Goal: Information Seeking & Learning: Learn about a topic

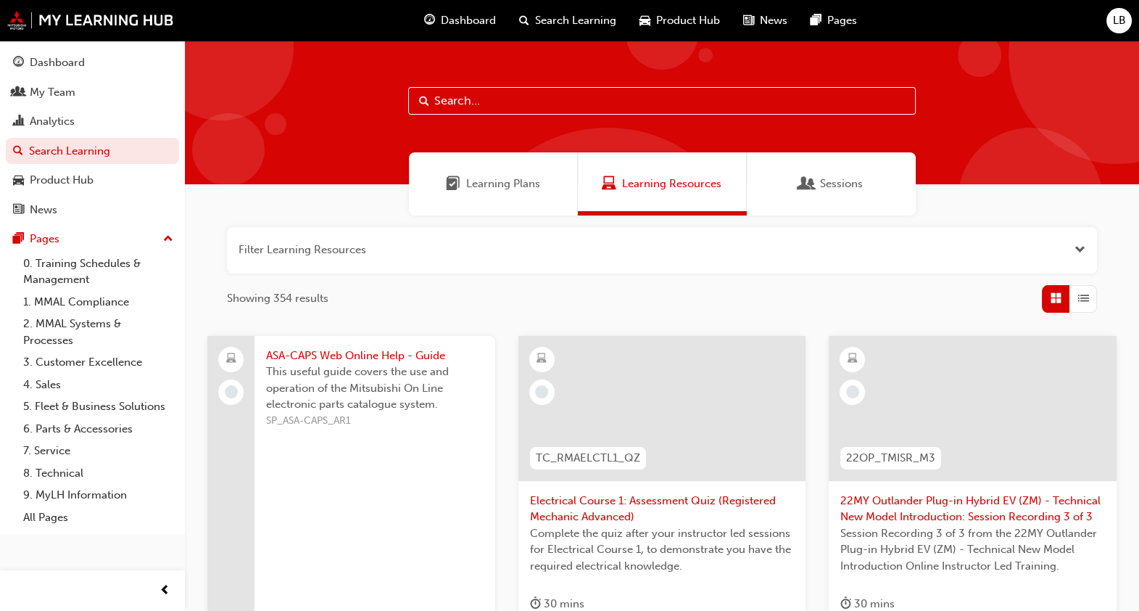
click at [323, 265] on button "button" at bounding box center [662, 250] width 870 height 46
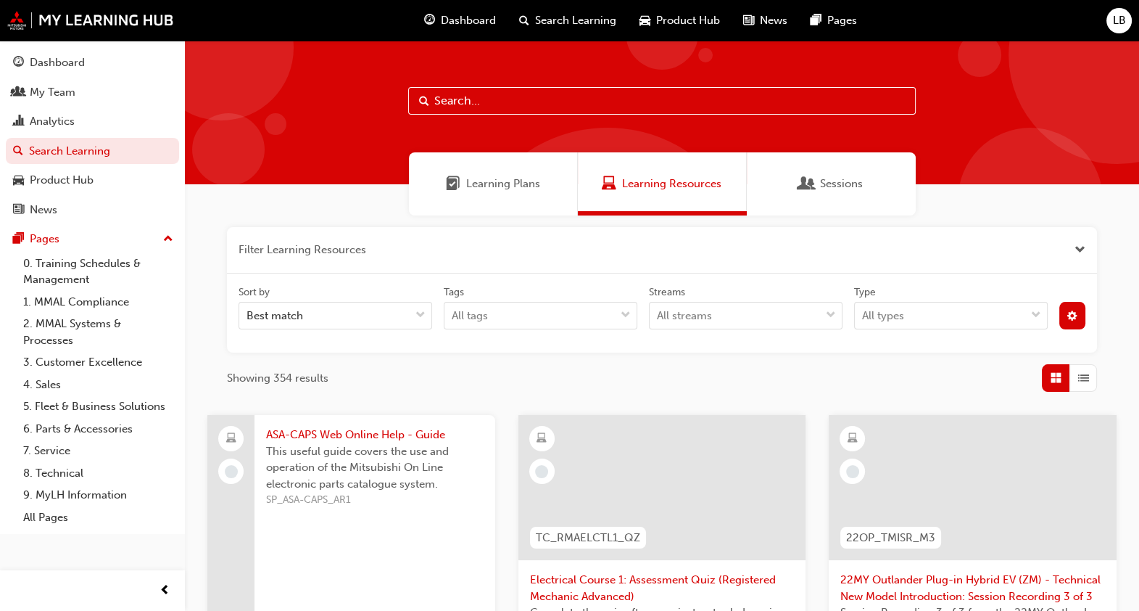
click at [516, 94] on input "text" at bounding box center [662, 101] width 508 height 28
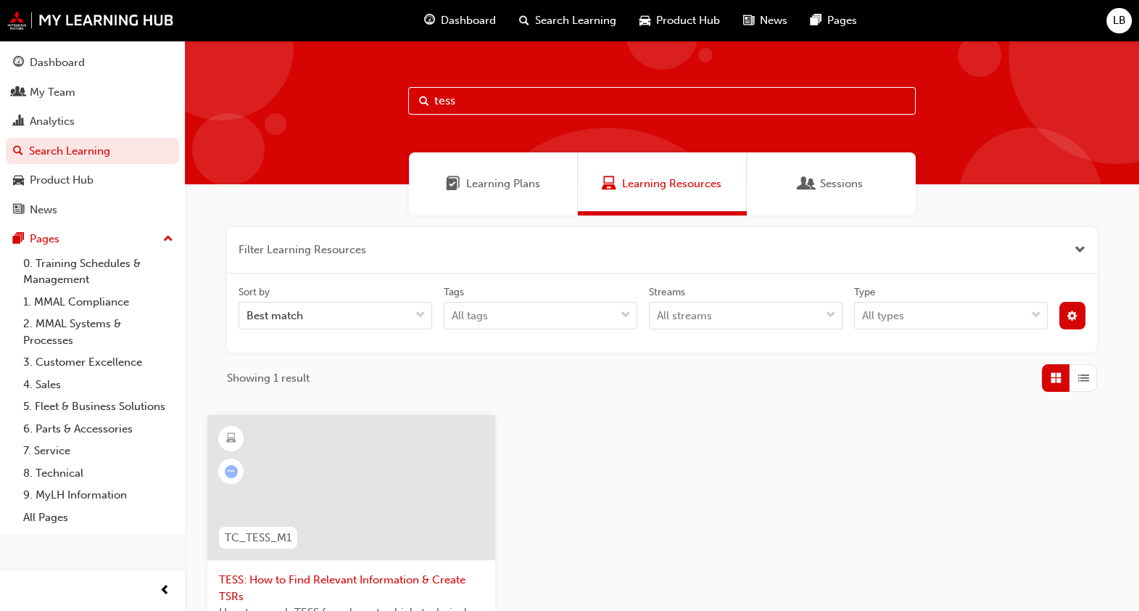
type input "tess"
click at [370, 578] on span "TESS: How to Find Relevant Information & Create TSRs" at bounding box center [351, 588] width 265 height 33
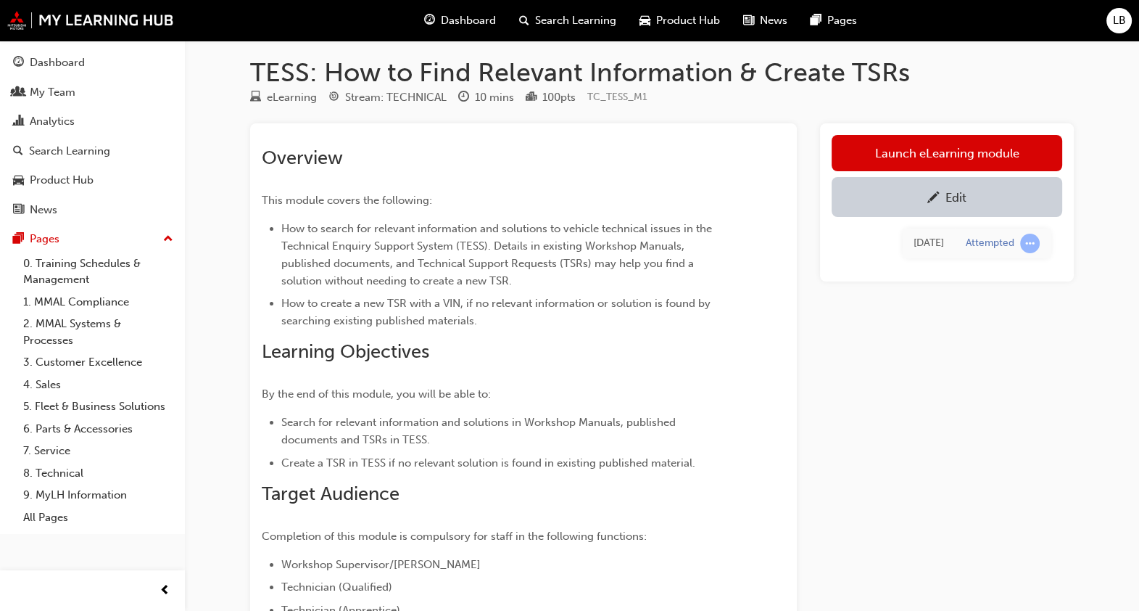
scroll to position [9, 0]
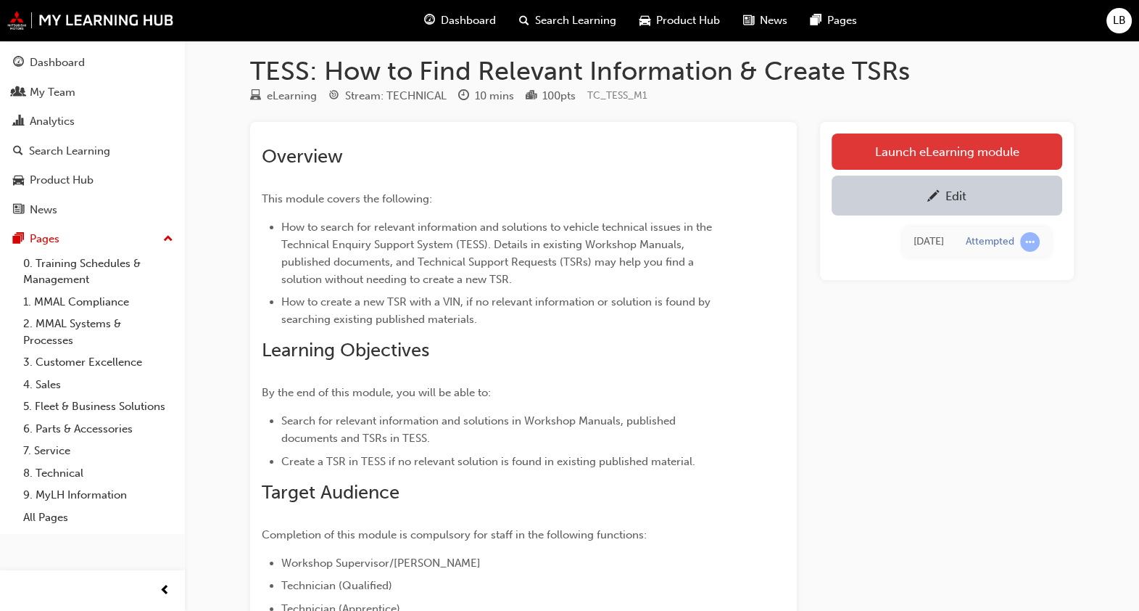
click at [867, 149] on link "Launch eLearning module" at bounding box center [947, 151] width 231 height 36
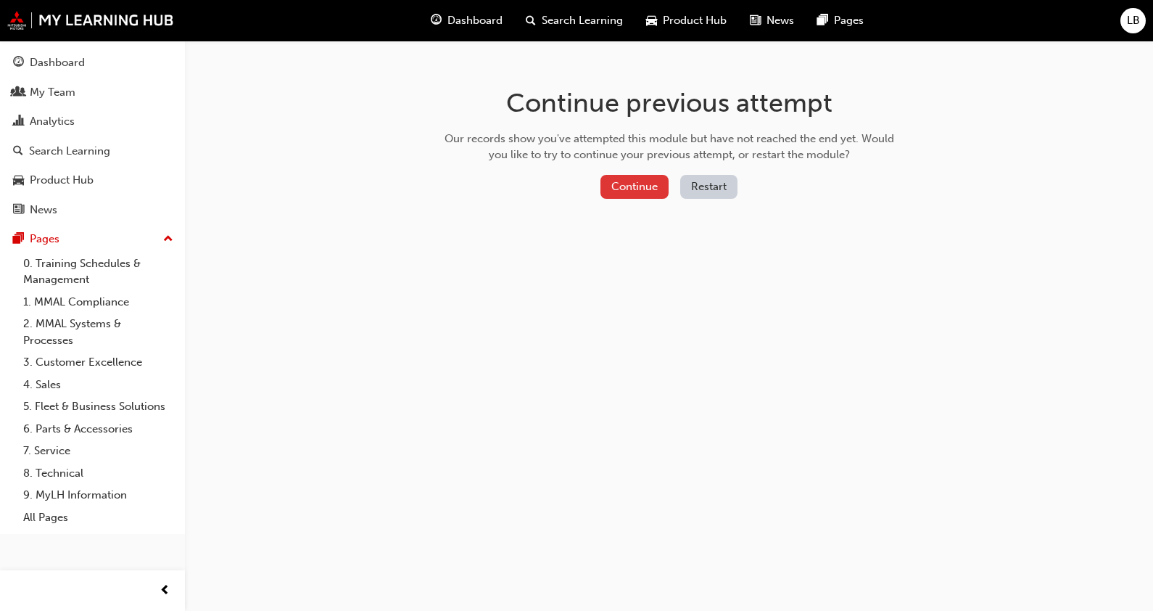
click at [642, 196] on button "Continue" at bounding box center [635, 187] width 68 height 24
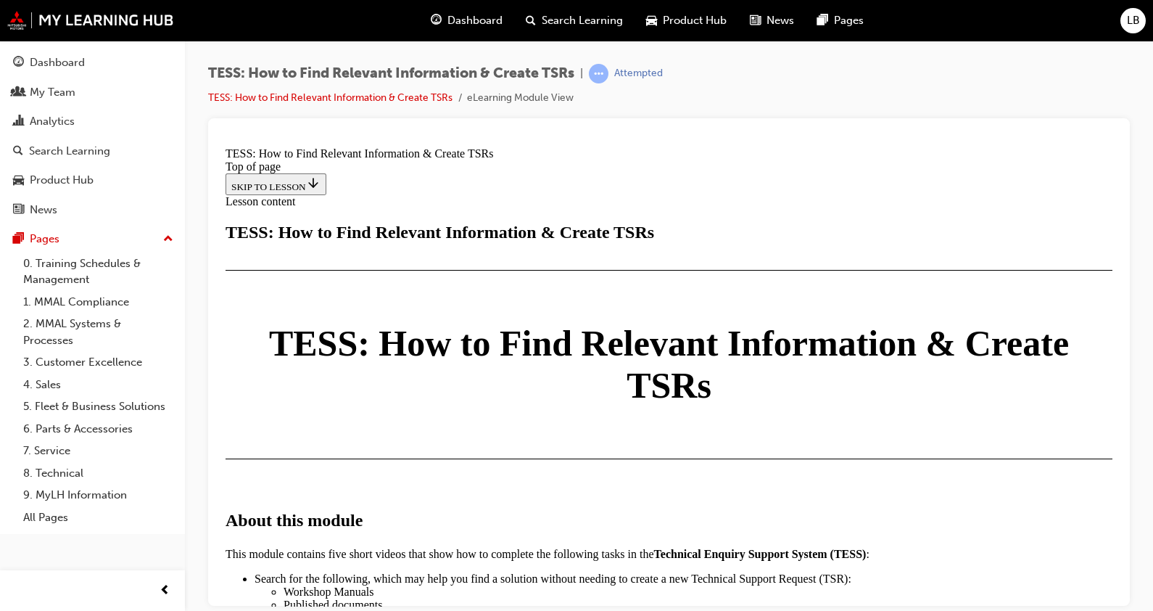
scroll to position [2202, 0]
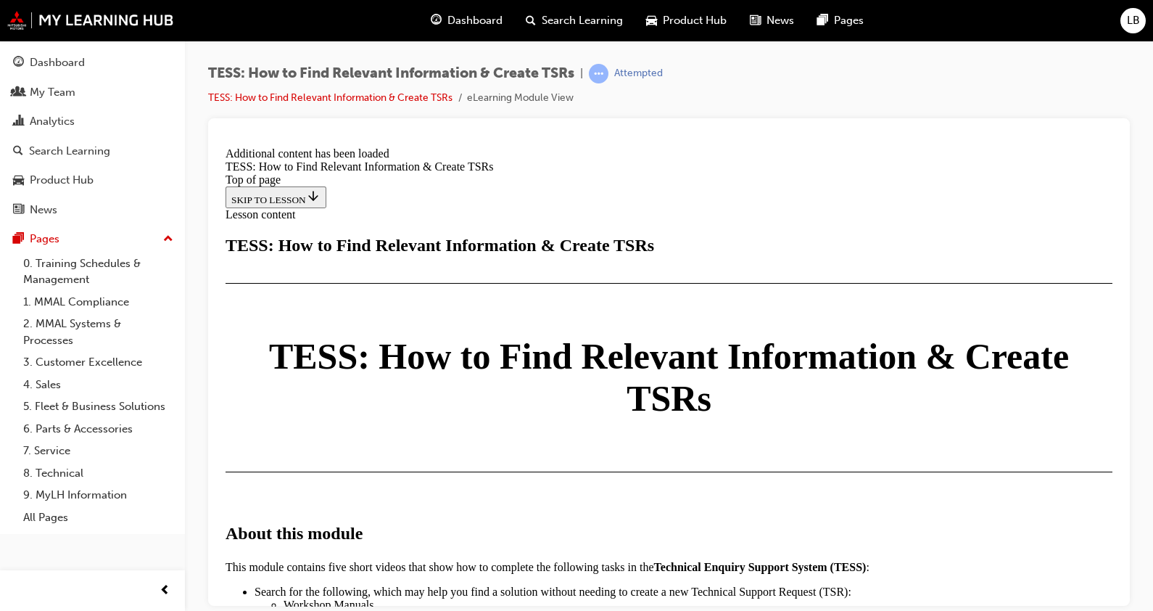
scroll to position [3822, 0]
